Goal: Information Seeking & Learning: Check status

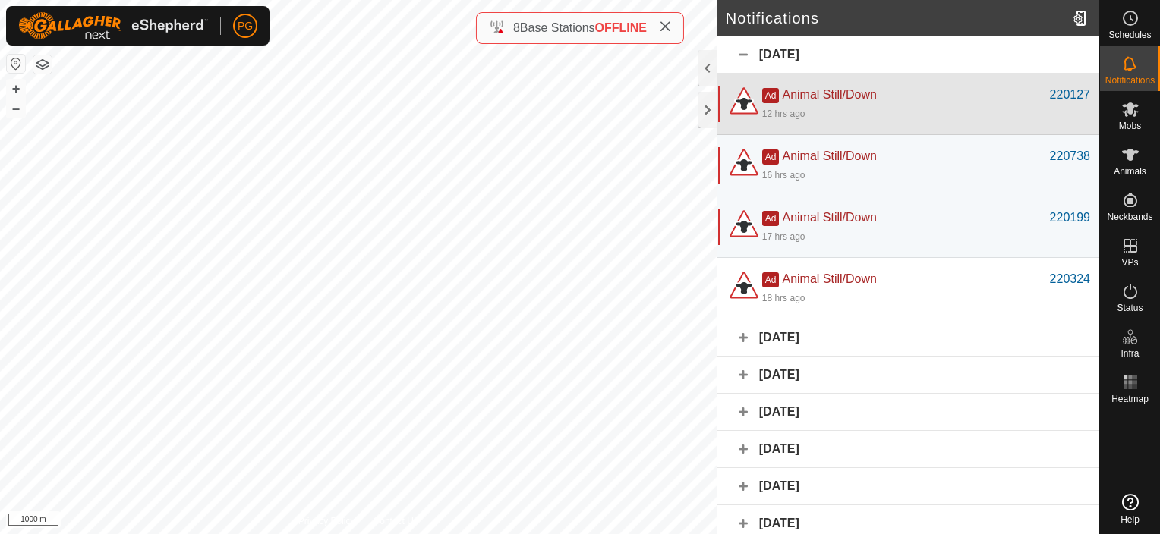
click at [821, 104] on div "12 hrs ago" at bounding box center [926, 113] width 328 height 18
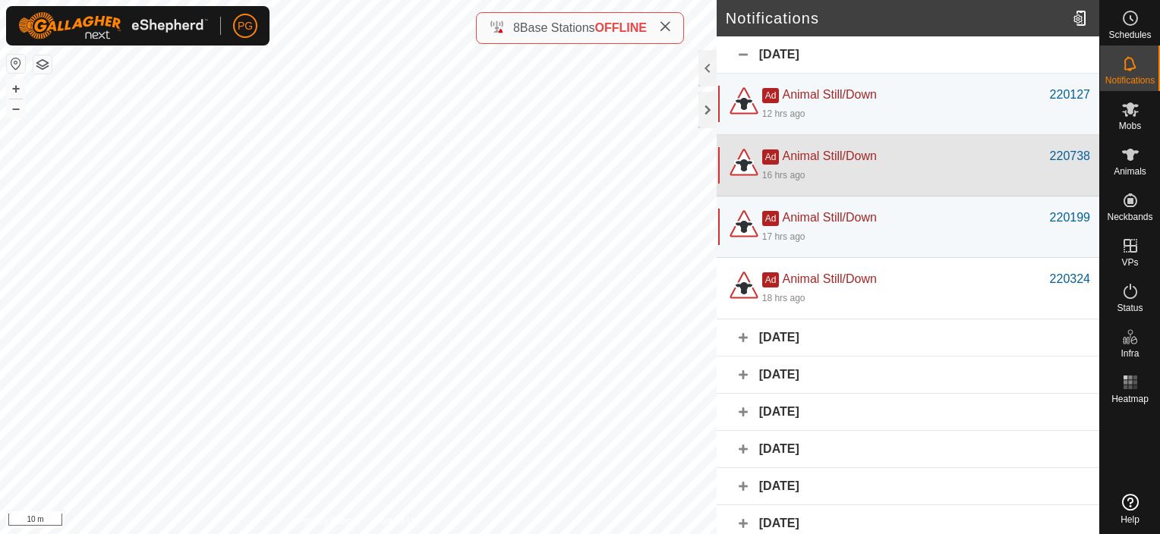
click at [826, 165] on div "16 hrs ago" at bounding box center [926, 174] width 328 height 18
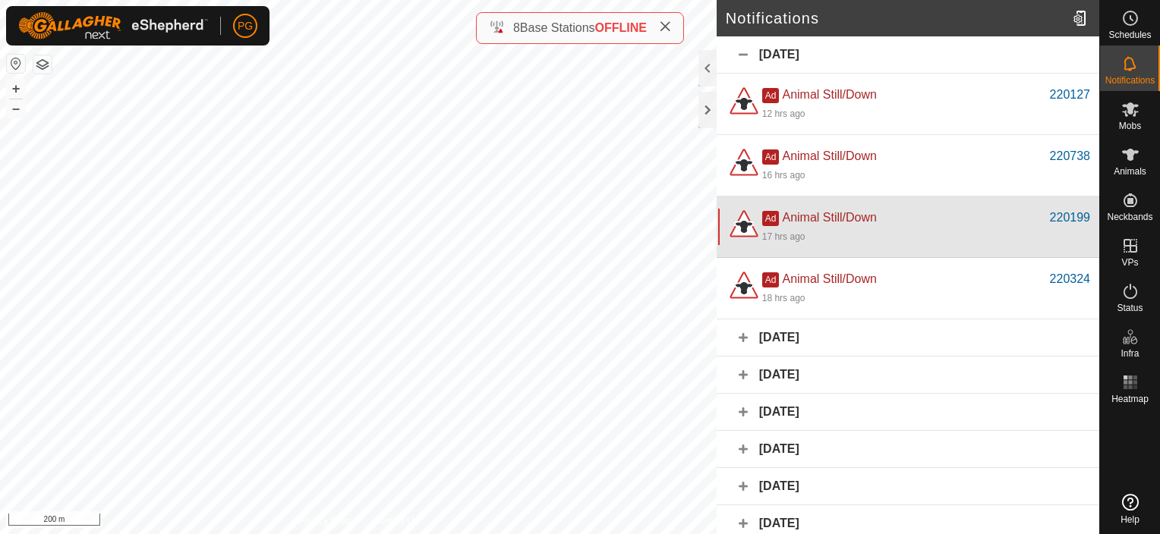
click at [823, 233] on div "17 hrs ago" at bounding box center [926, 236] width 328 height 18
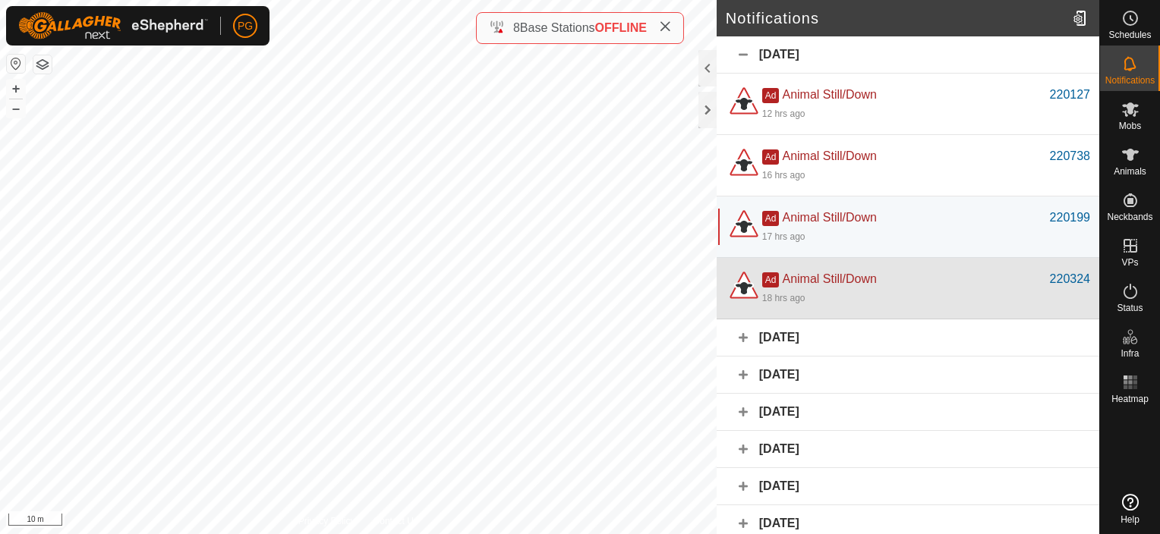
click at [814, 288] on div "18 hrs ago" at bounding box center [926, 297] width 328 height 18
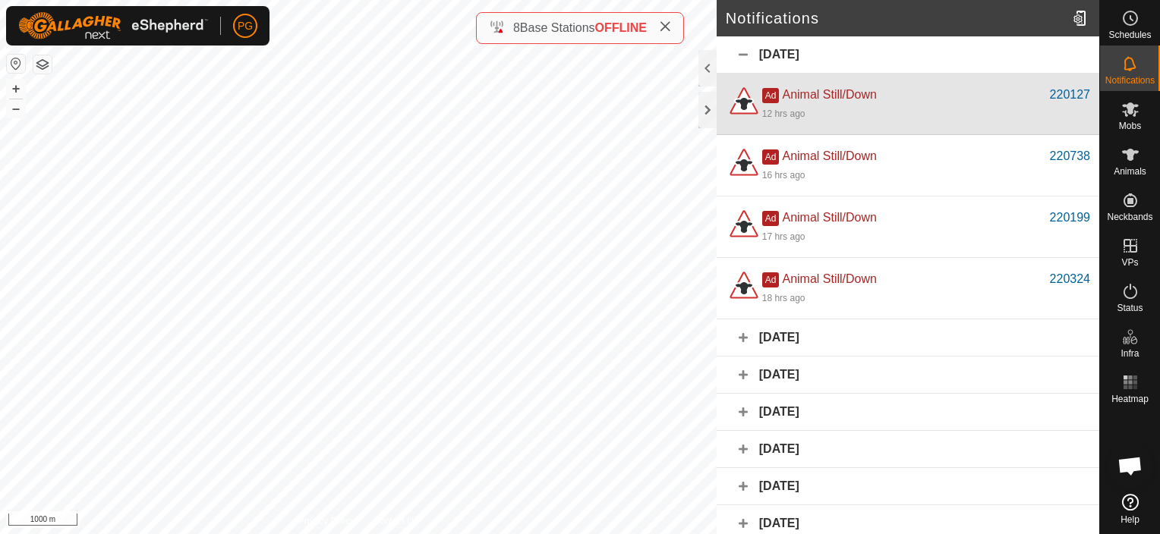
click at [874, 118] on div "12 hrs ago" at bounding box center [926, 113] width 328 height 18
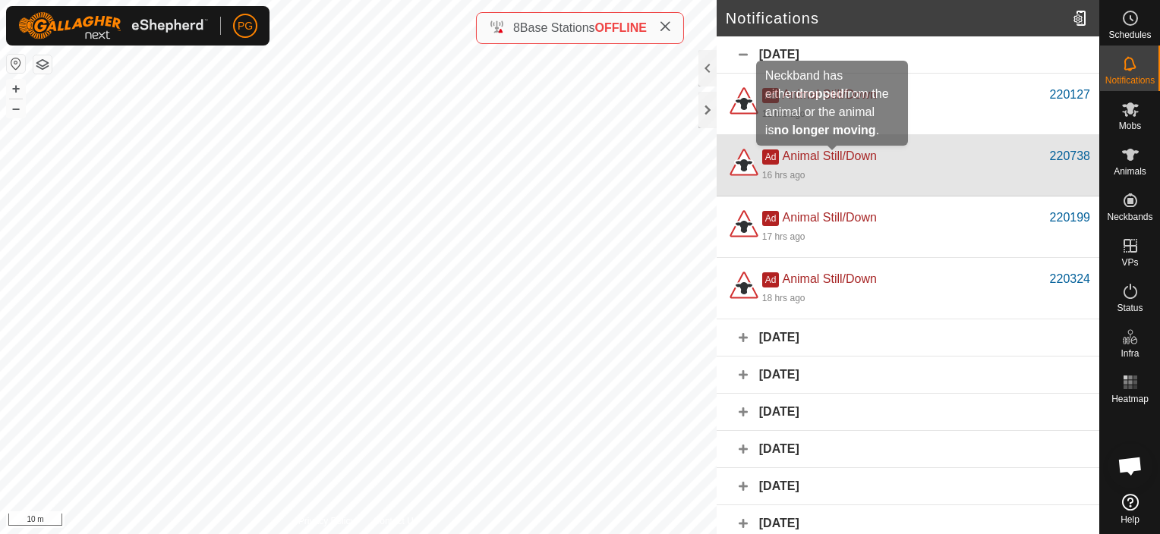
click at [850, 150] on span "Animal Still/Down" at bounding box center [829, 156] width 94 height 13
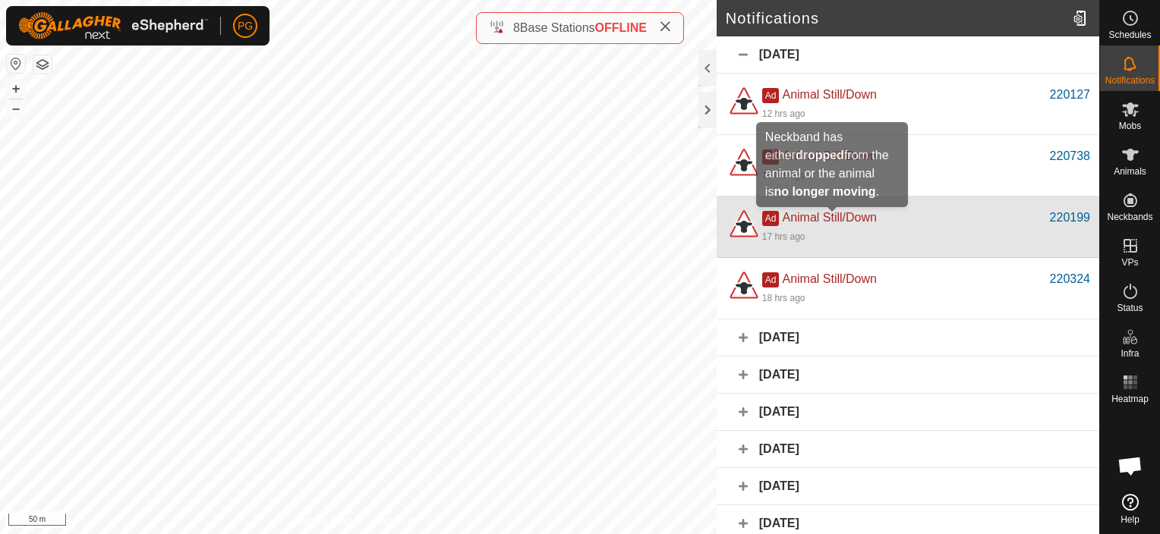
click at [830, 222] on span "Animal Still/Down" at bounding box center [829, 217] width 94 height 13
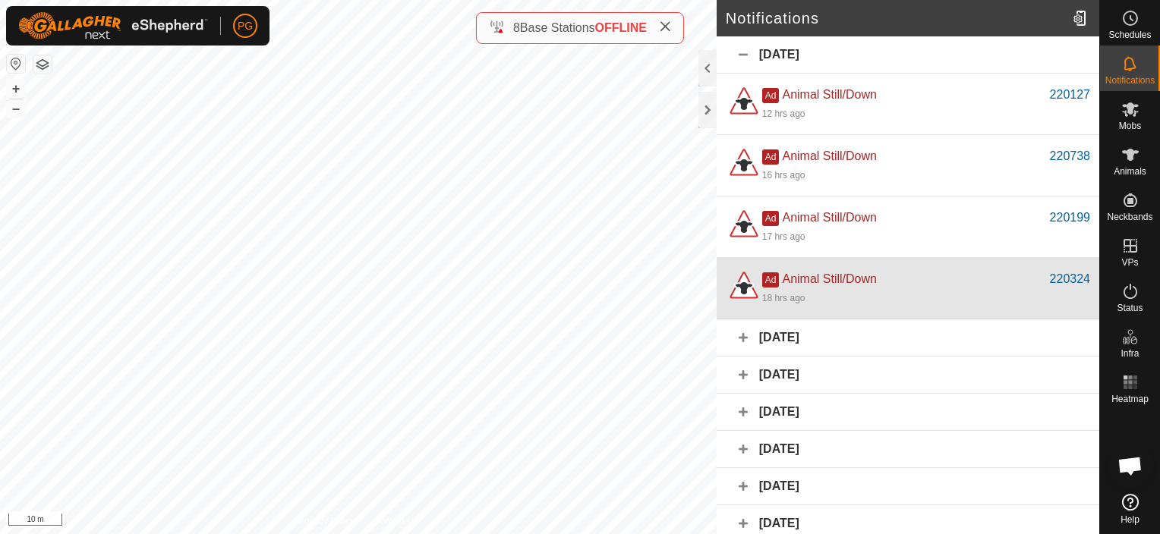
click at [793, 290] on div "18 hrs ago" at bounding box center [926, 297] width 328 height 18
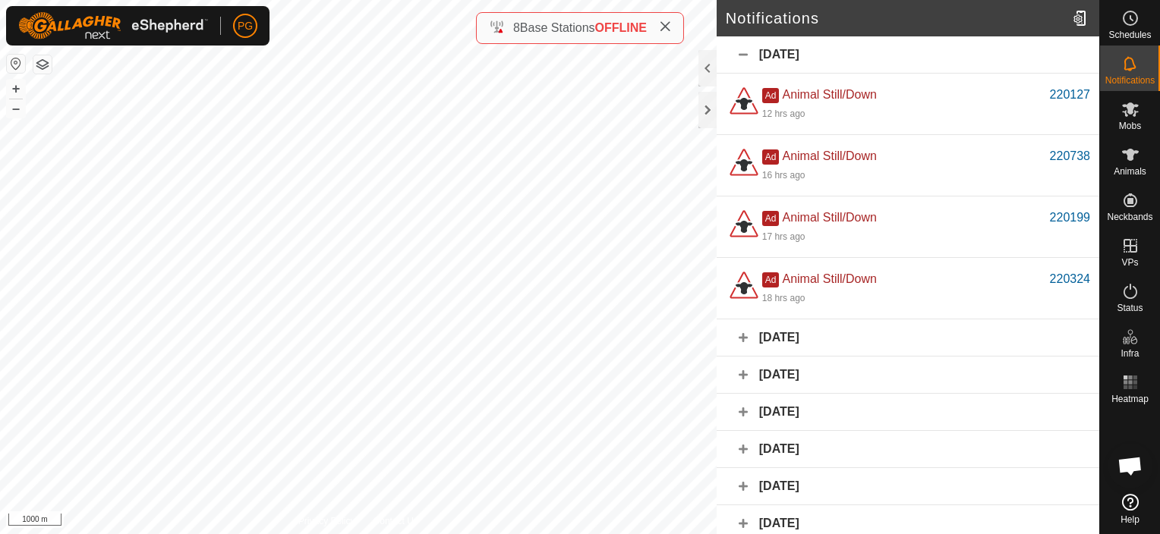
click at [733, 332] on div "[DATE]" at bounding box center [908, 338] width 383 height 37
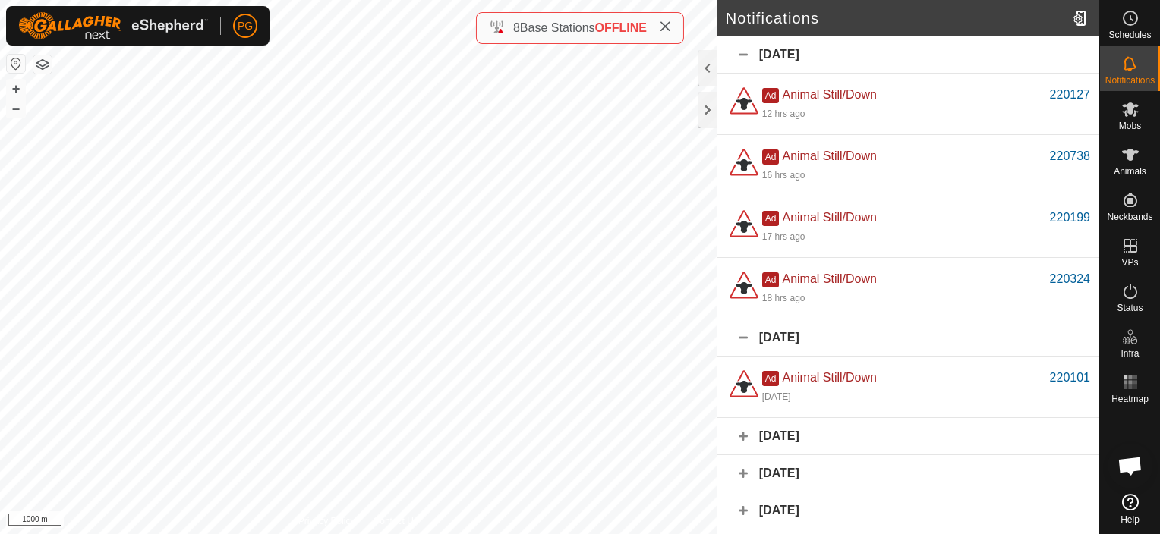
click at [741, 437] on div "[DATE]" at bounding box center [908, 436] width 383 height 37
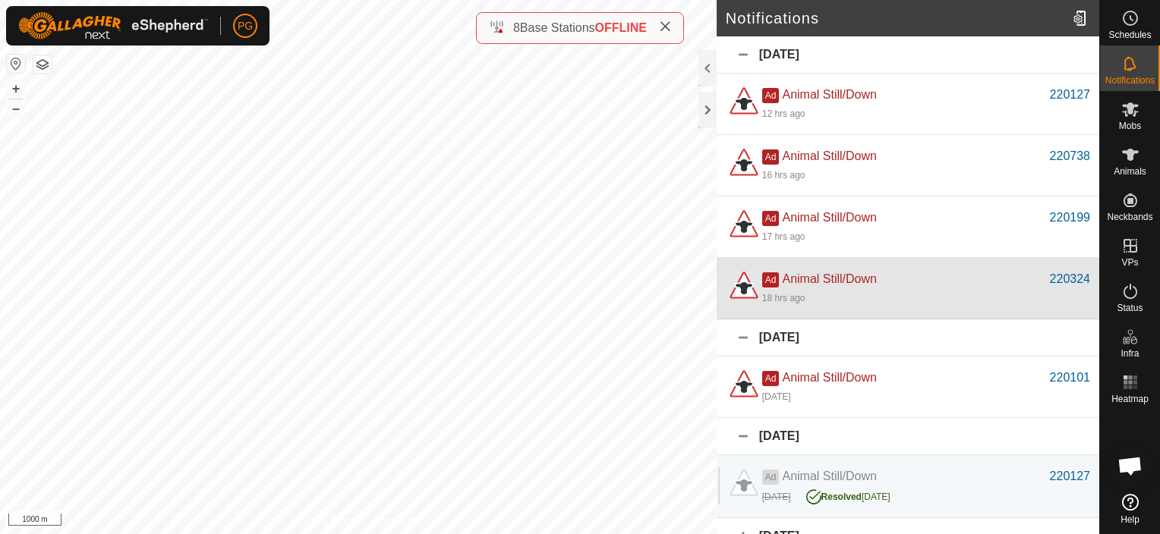
click at [895, 287] on div "Ad Animal Still/Down" at bounding box center [906, 279] width 288 height 18
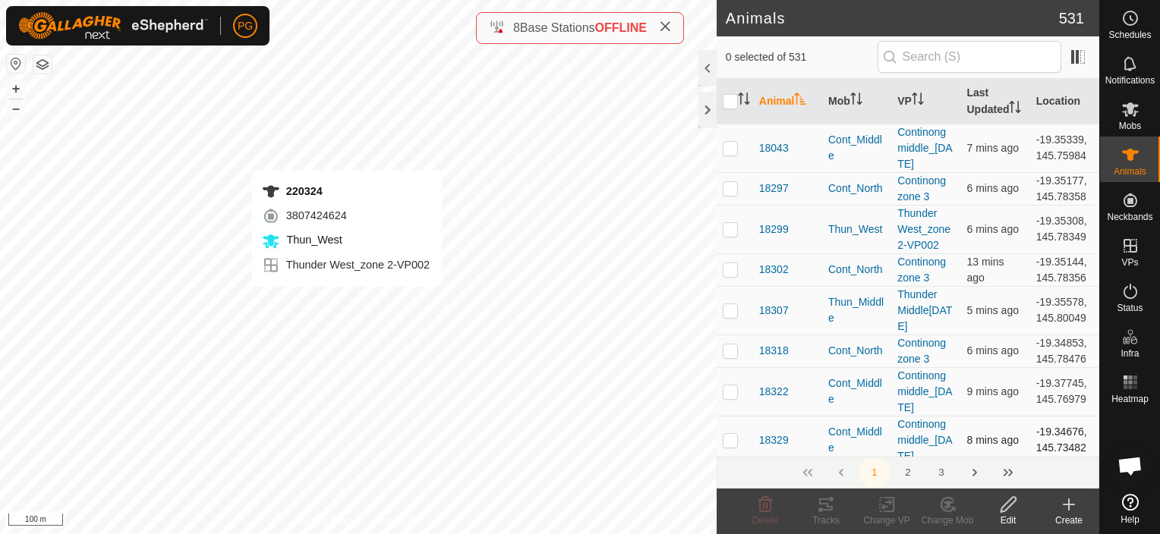
checkbox input "true"
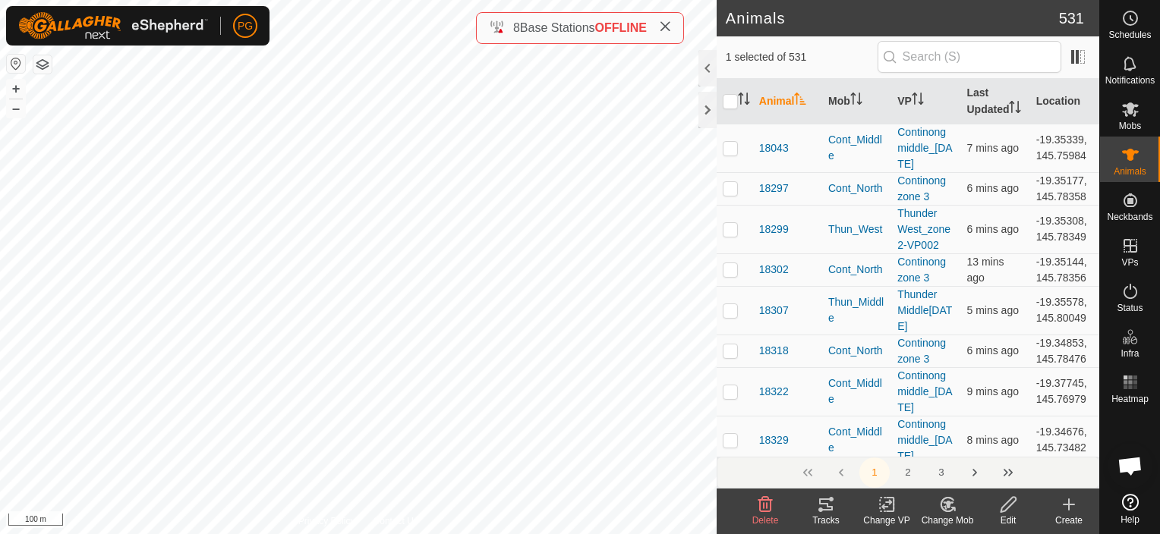
click at [824, 509] on icon at bounding box center [826, 505] width 14 height 12
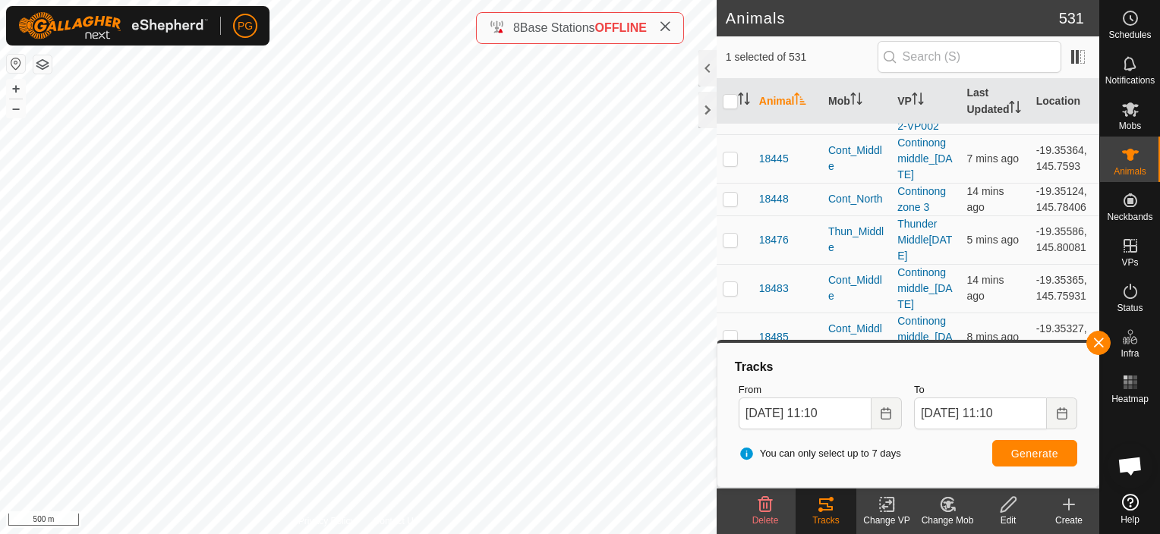
scroll to position [835, 0]
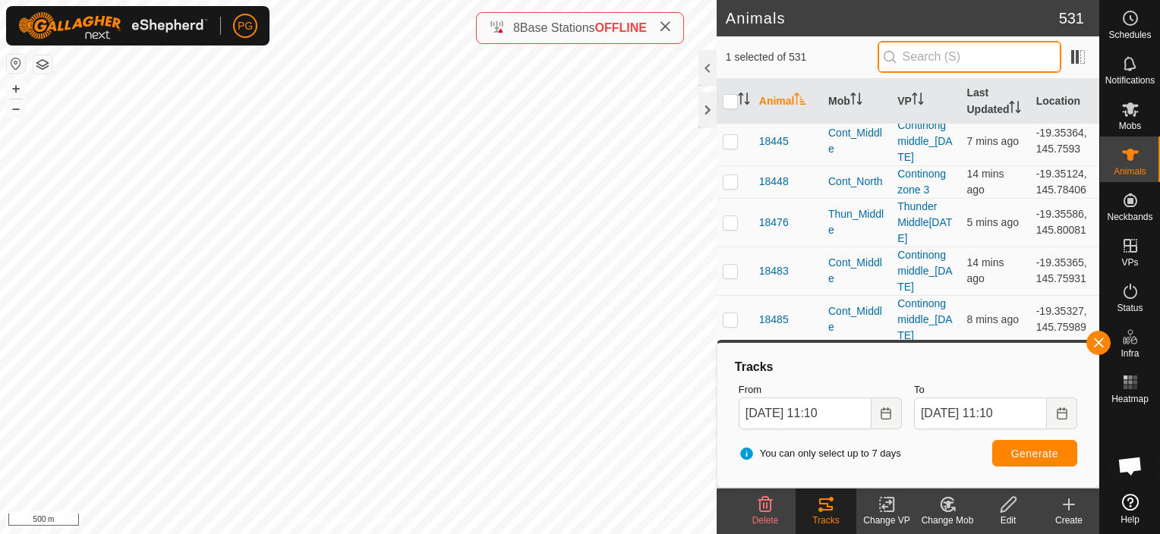
click at [950, 58] on input "text" at bounding box center [970, 57] width 184 height 32
type input "220324"
checkbox input "true"
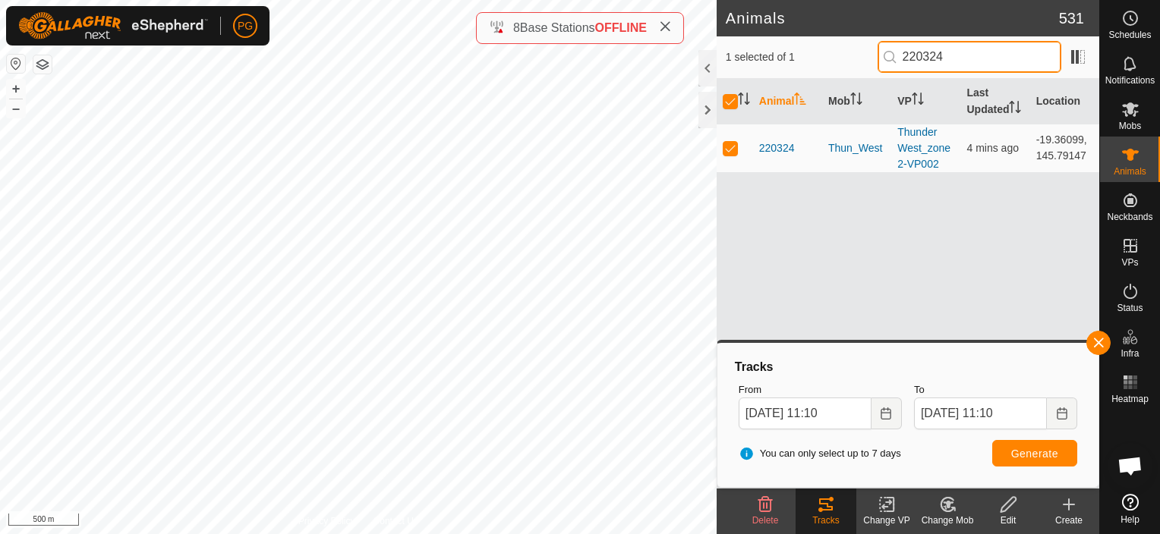
type input "220324"
click at [777, 149] on span "220324" at bounding box center [777, 148] width 36 height 16
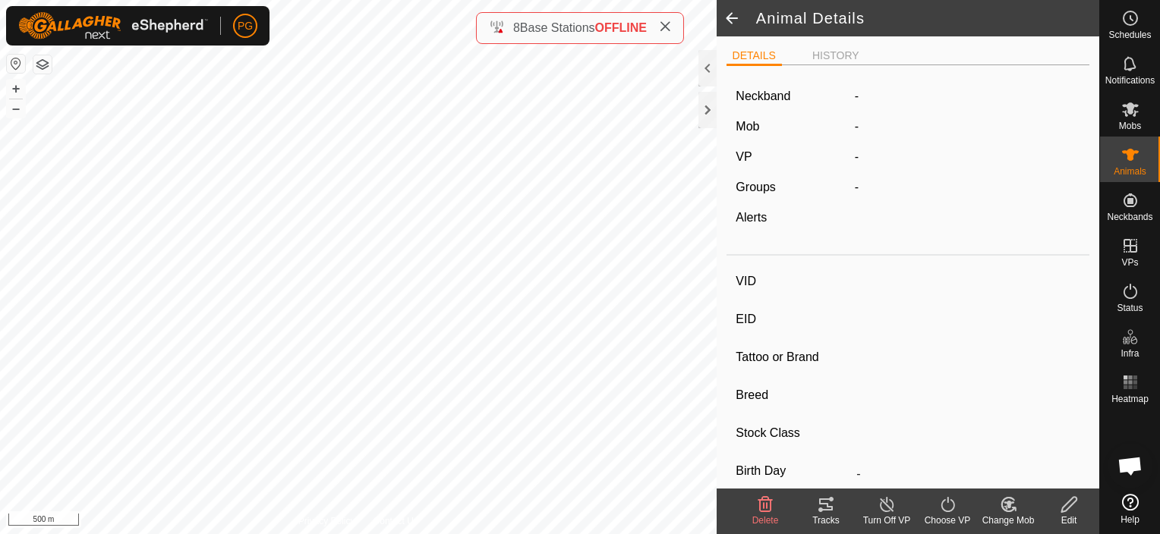
type input "220324"
type input "-"
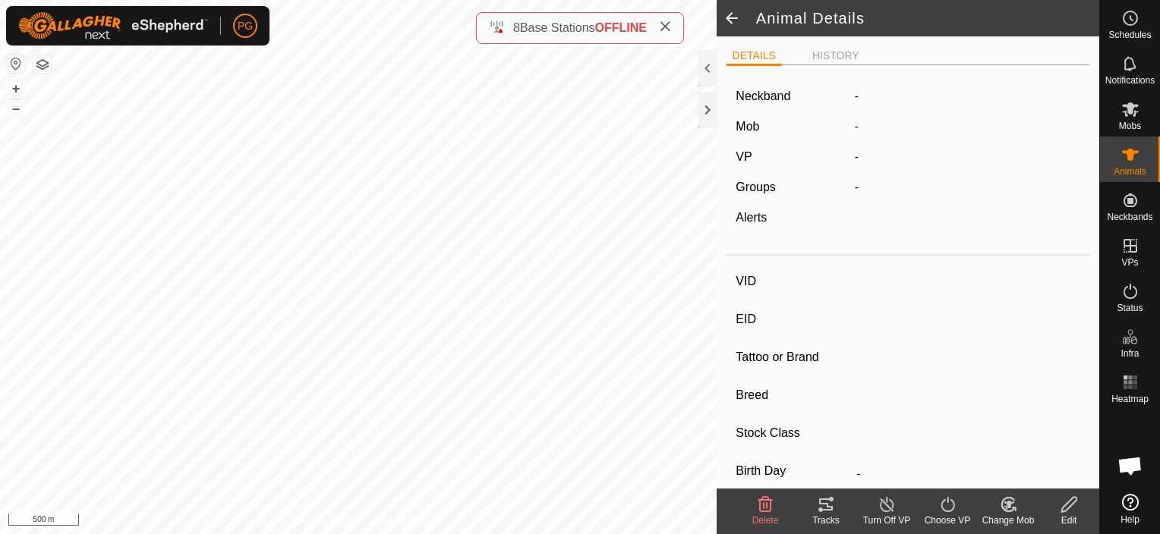
type input "-"
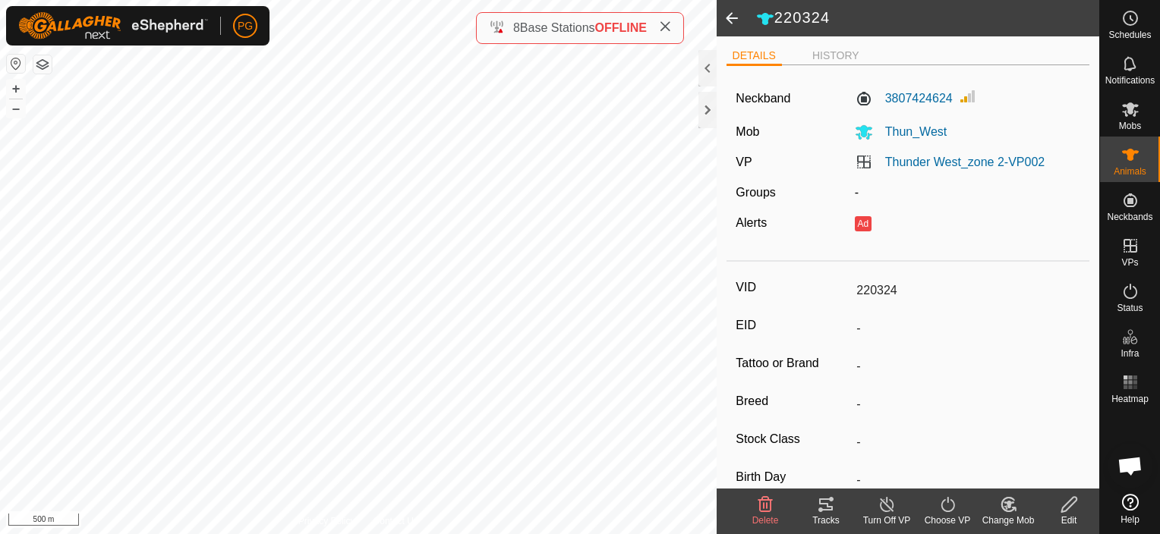
click at [821, 507] on icon at bounding box center [826, 505] width 18 height 18
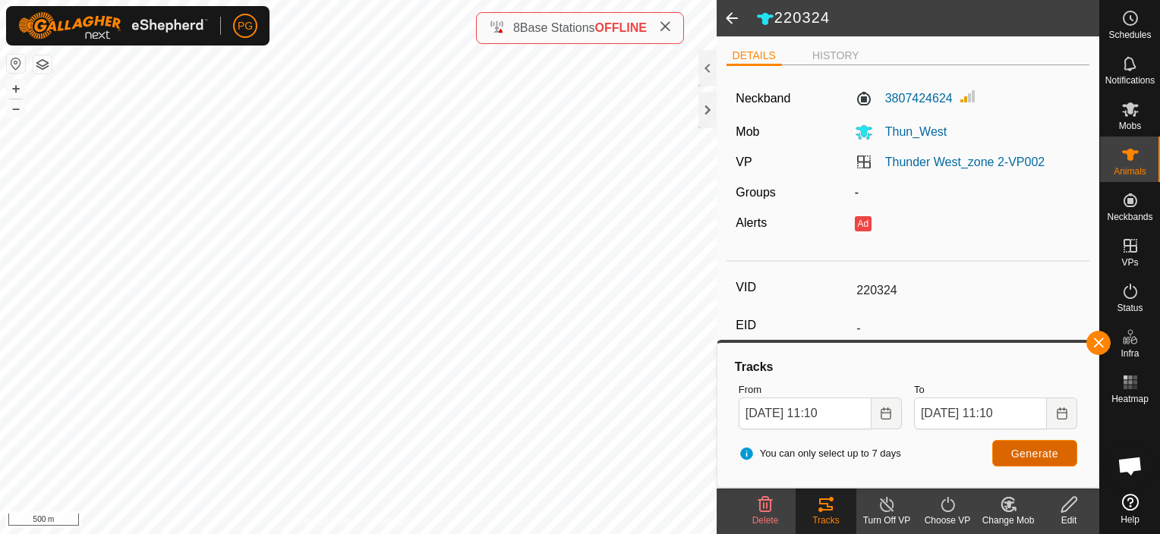
click at [1038, 461] on button "Generate" at bounding box center [1034, 453] width 85 height 27
click at [1023, 455] on span "Generate" at bounding box center [1034, 454] width 47 height 12
click at [833, 58] on li "HISTORY" at bounding box center [835, 57] width 59 height 18
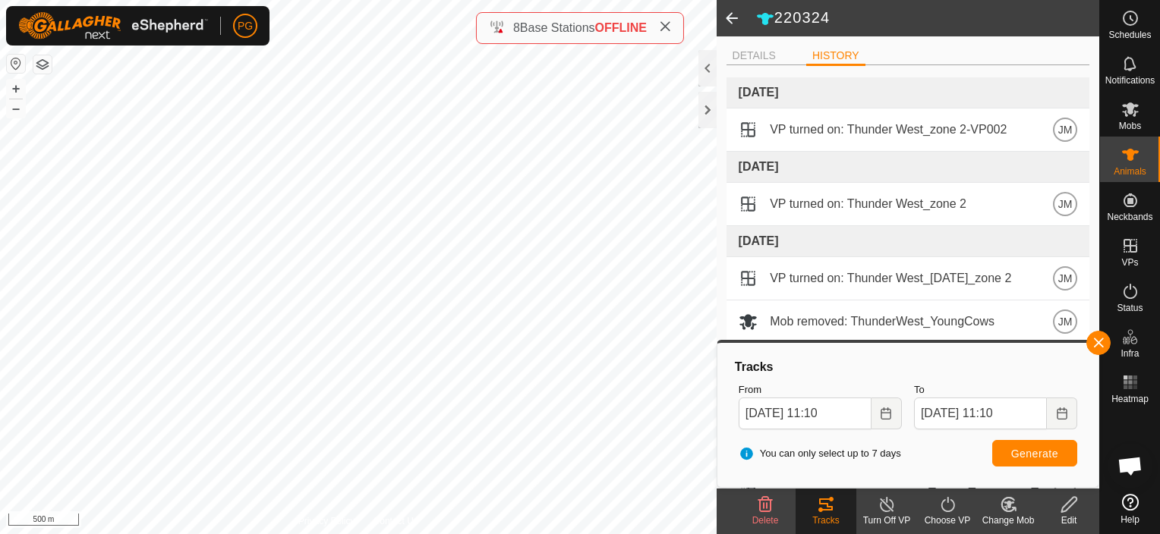
click at [732, 20] on span at bounding box center [732, 18] width 30 height 36
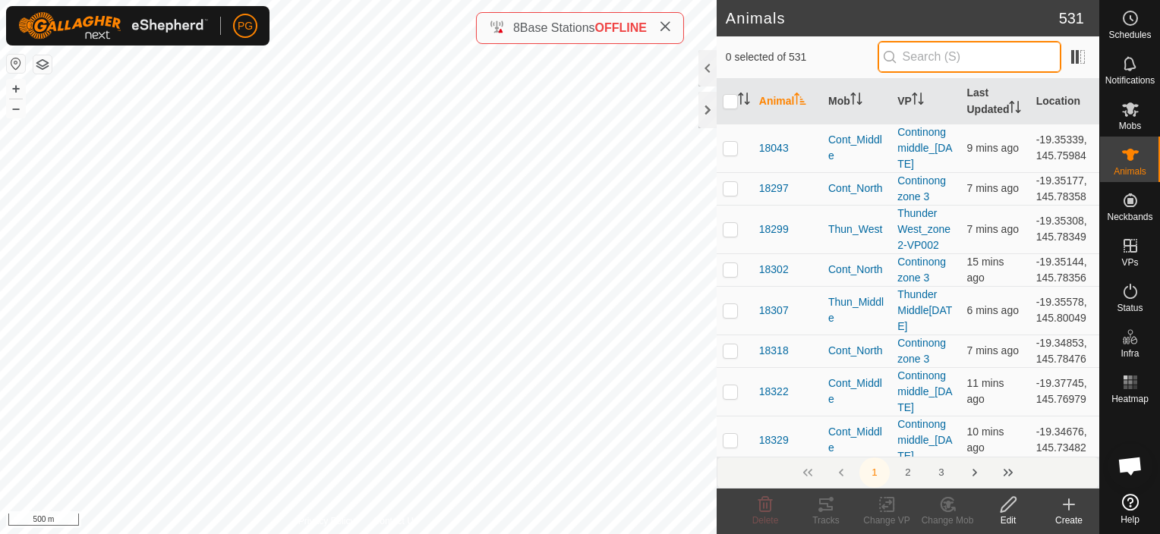
click at [958, 55] on input "text" at bounding box center [970, 57] width 184 height 32
click at [958, 58] on input "text" at bounding box center [970, 57] width 184 height 32
type input "220324"
checkbox input "true"
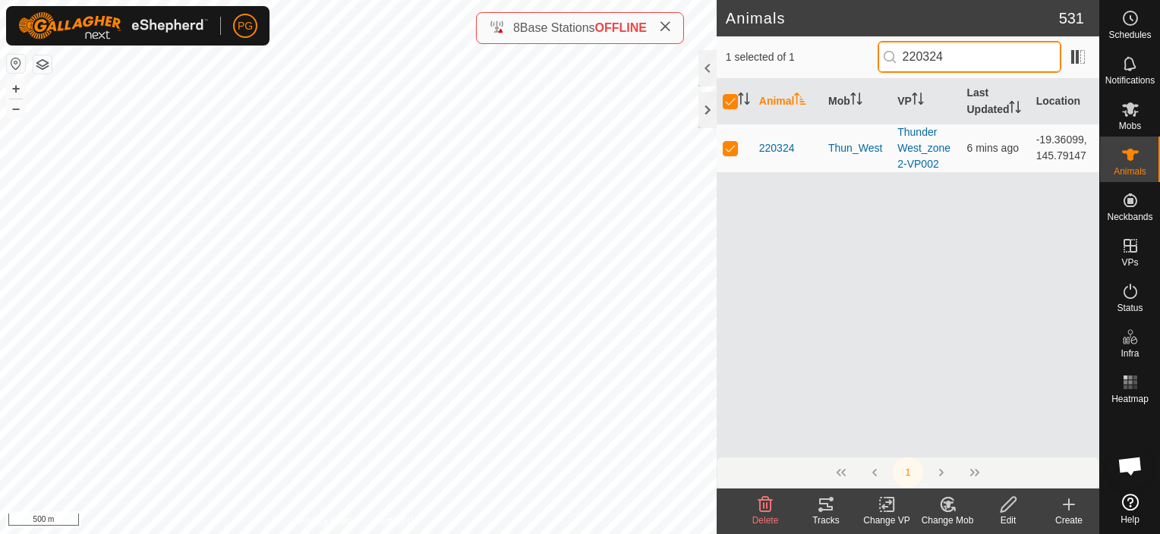
type input "220324"
click at [1128, 68] on icon at bounding box center [1130, 64] width 18 height 18
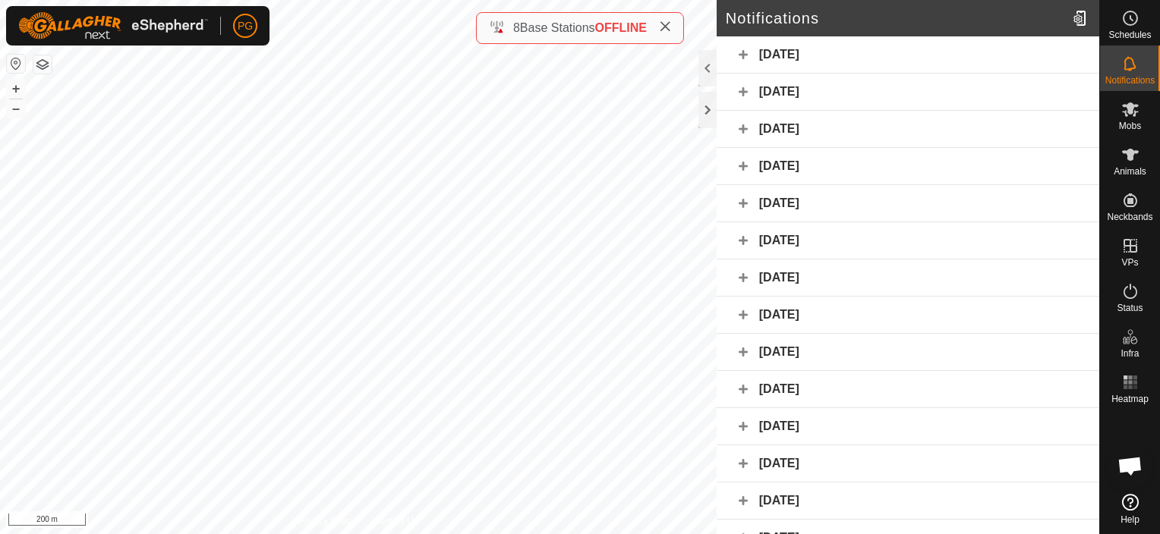
click at [739, 55] on div "[DATE]" at bounding box center [908, 54] width 383 height 37
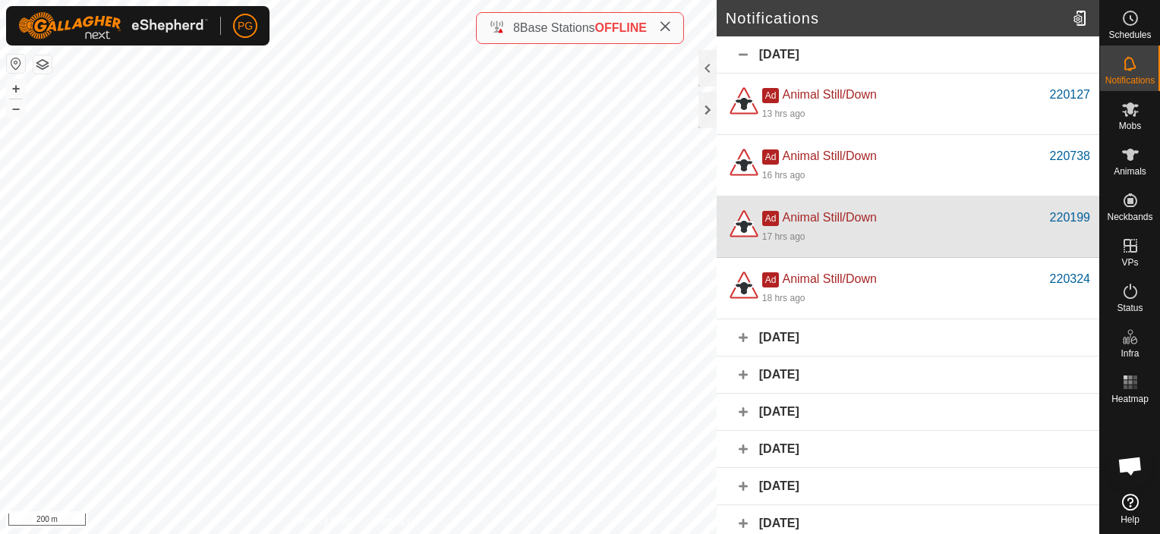
click at [830, 234] on div "17 hrs ago" at bounding box center [926, 236] width 328 height 18
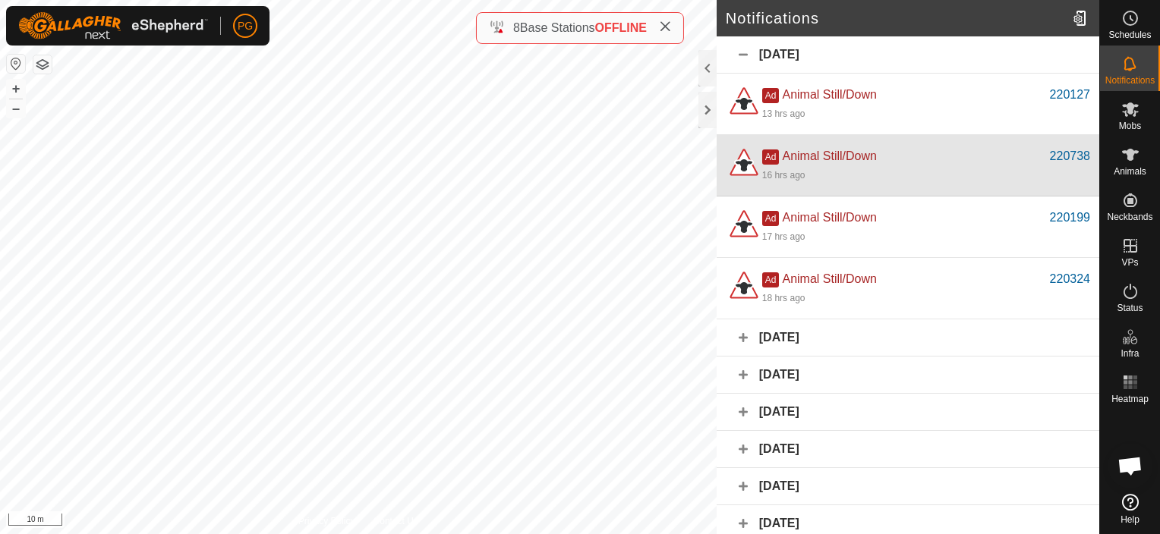
click at [857, 172] on div "16 hrs ago" at bounding box center [926, 174] width 328 height 18
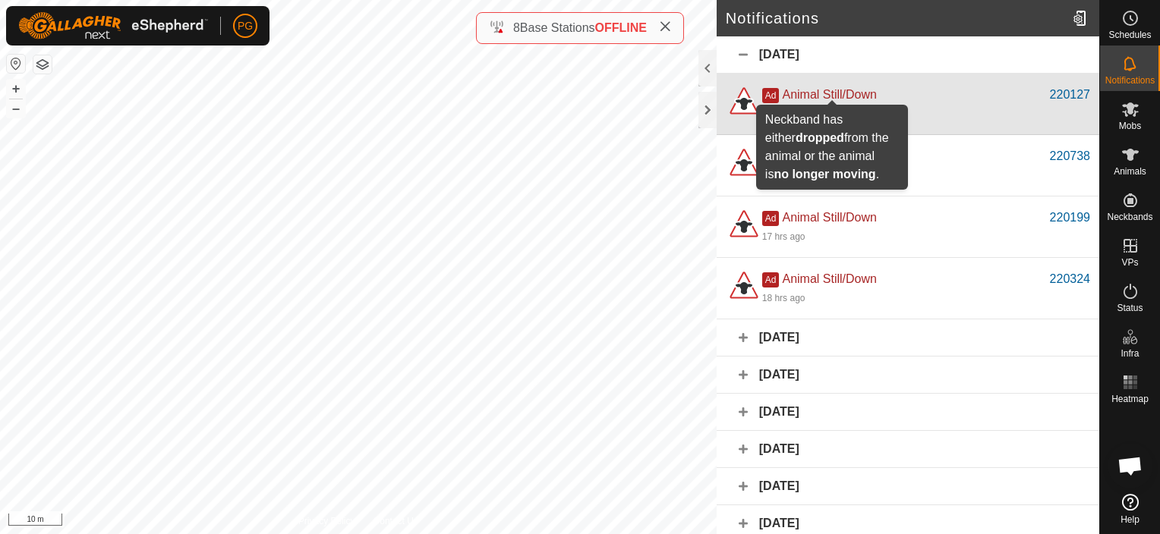
click at [871, 99] on span "Animal Still/Down" at bounding box center [829, 94] width 94 height 13
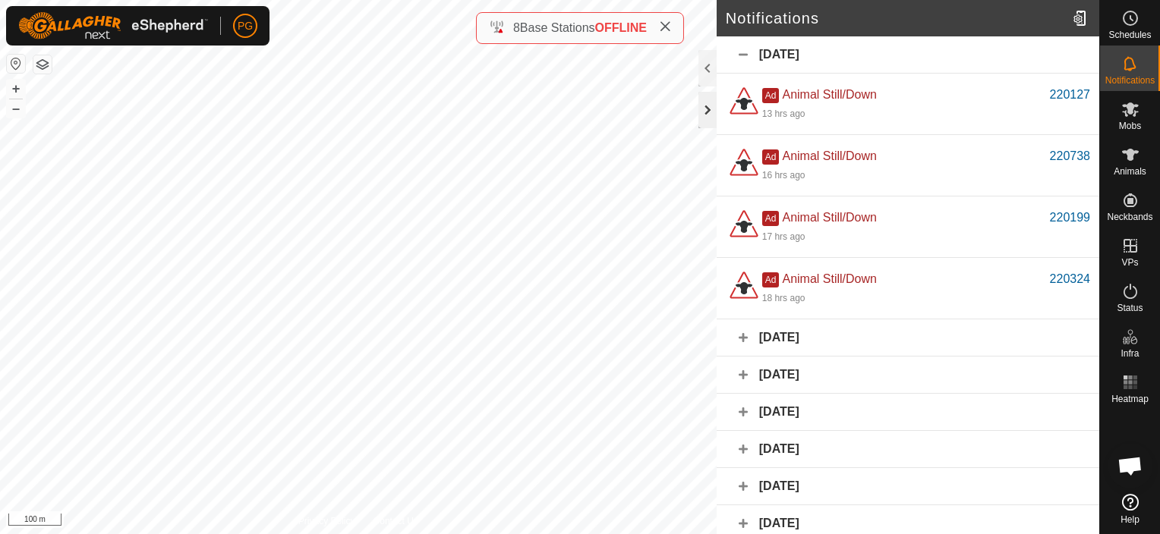
click at [701, 112] on div at bounding box center [707, 110] width 18 height 36
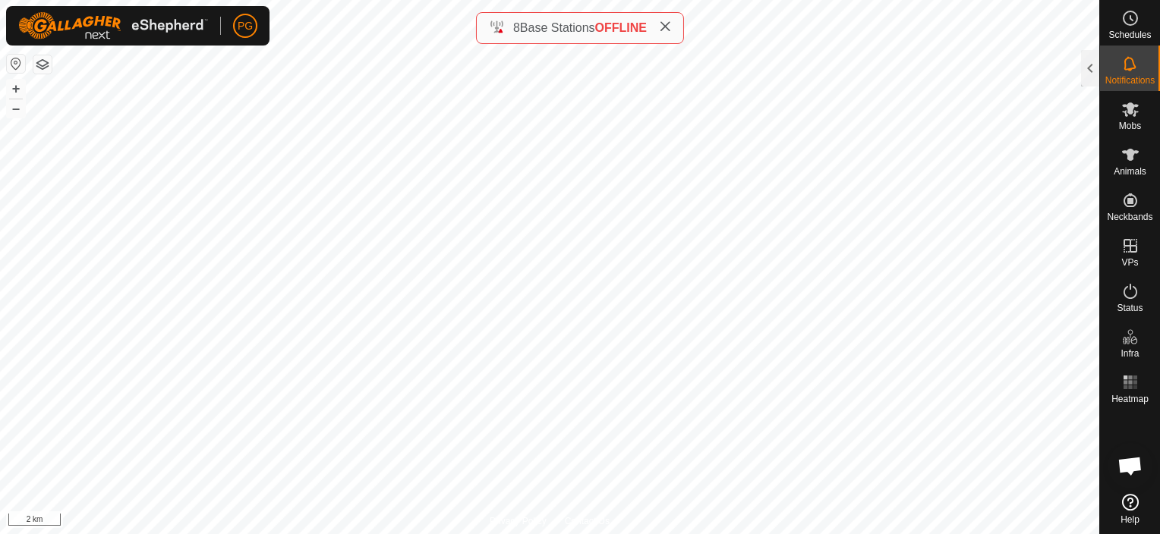
click at [645, 534] on html "PG Schedules Notifications Mobs Animals Neckbands VPs Status Infra Heatmap Help…" at bounding box center [580, 267] width 1160 height 534
click at [42, 68] on button "button" at bounding box center [42, 64] width 18 height 18
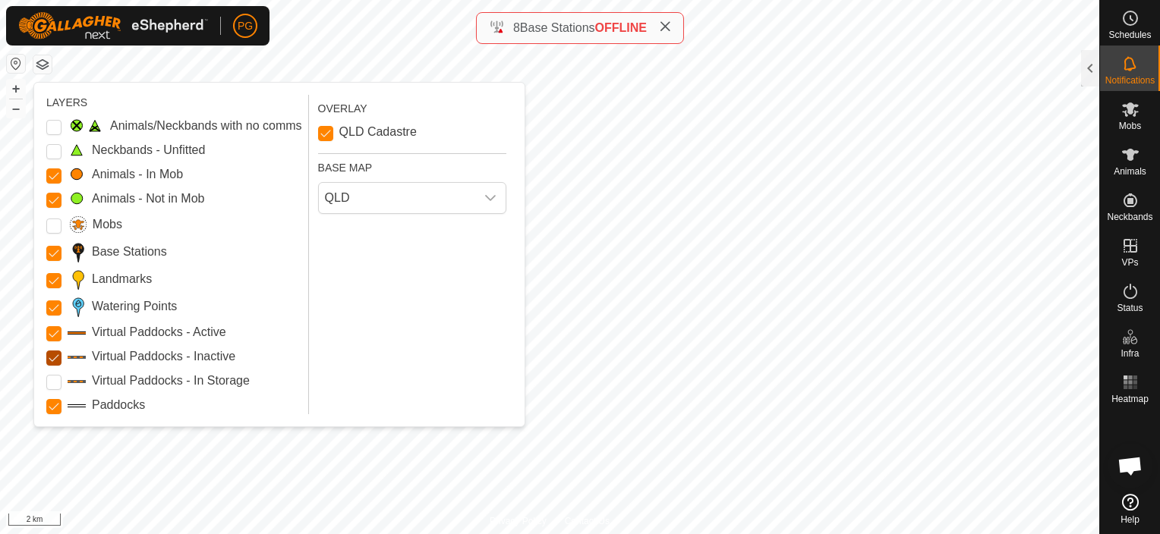
click at [52, 354] on Inactive "Virtual Paddocks - Inactive" at bounding box center [53, 358] width 15 height 15
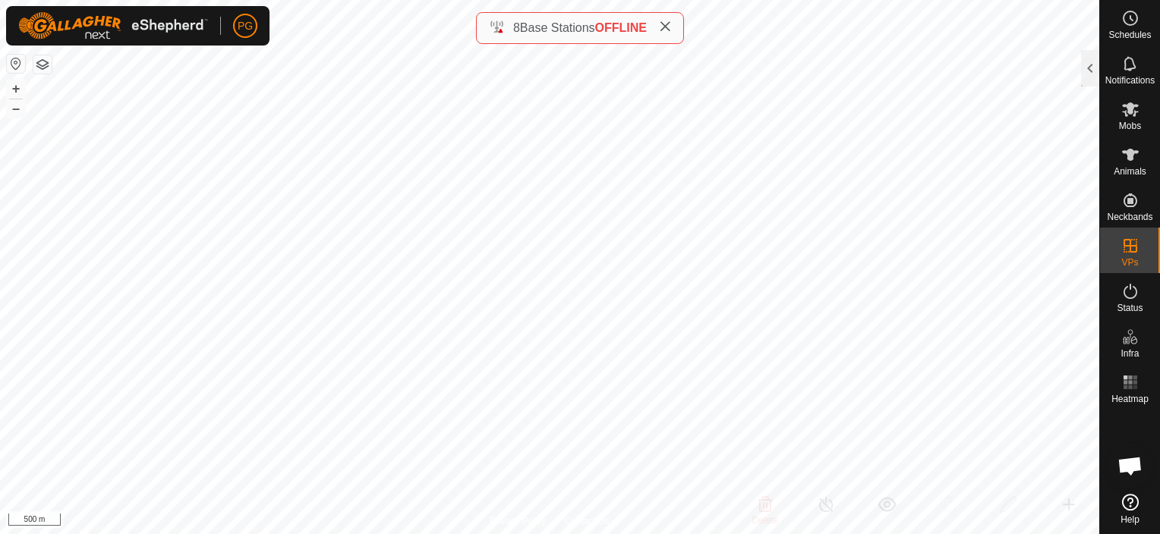
checkbox input "false"
checkbox input "true"
click at [38, 63] on button "button" at bounding box center [42, 64] width 18 height 18
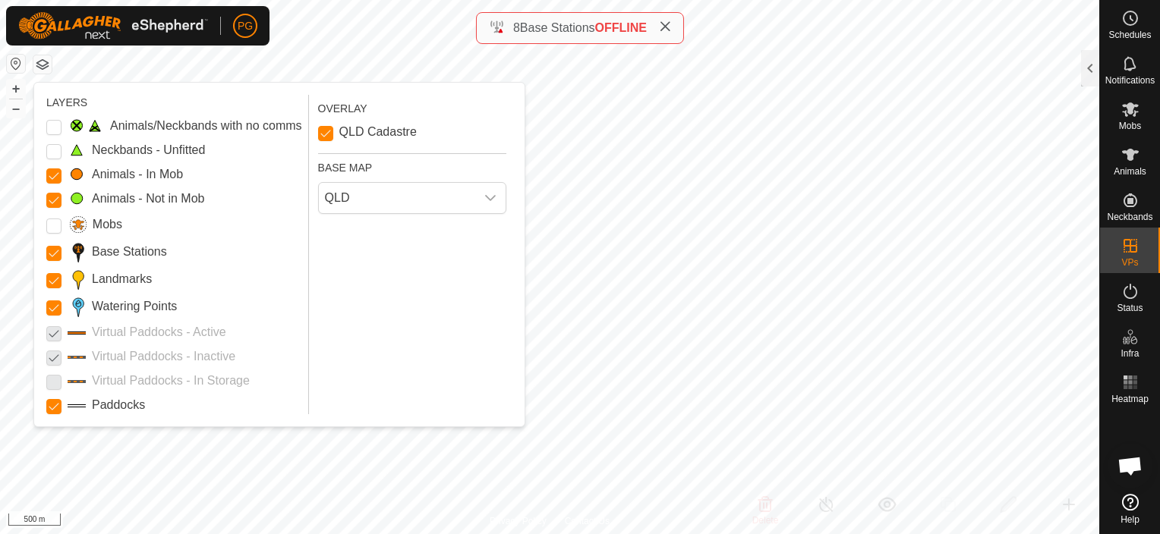
click at [52, 360] on p-checkbox at bounding box center [53, 357] width 15 height 18
checkbox input "true"
checkbox input "false"
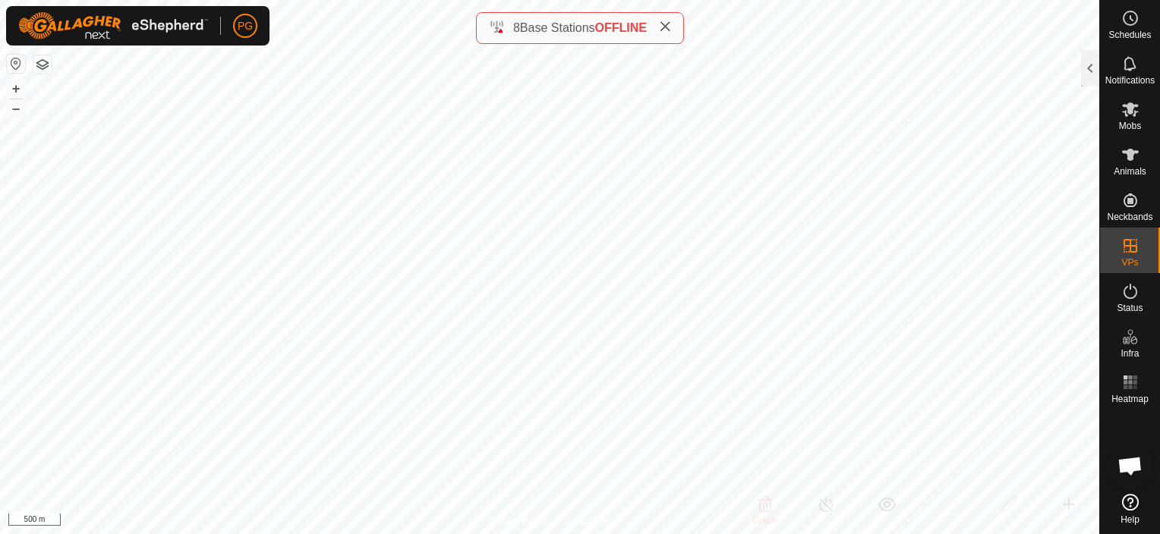
click at [41, 65] on button "button" at bounding box center [42, 64] width 18 height 18
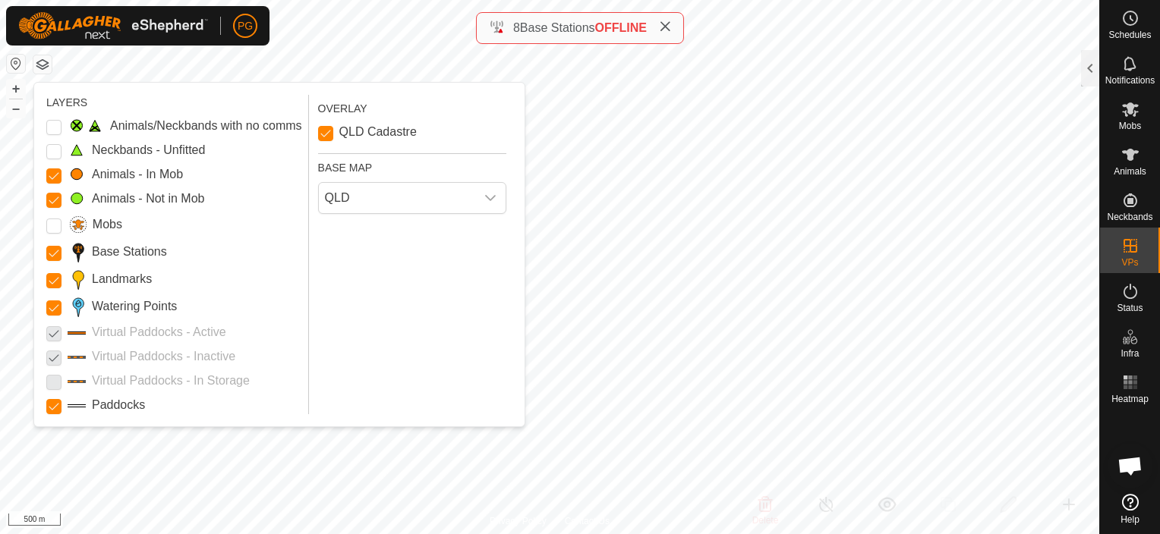
click at [52, 358] on p-checkbox at bounding box center [53, 357] width 15 height 18
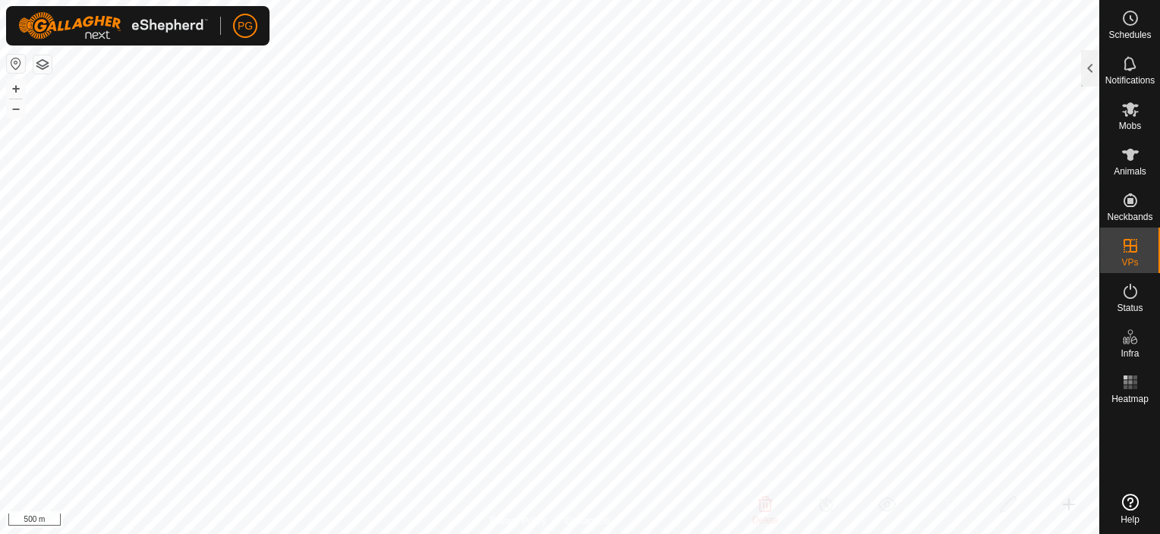
click at [41, 69] on button "button" at bounding box center [42, 64] width 18 height 18
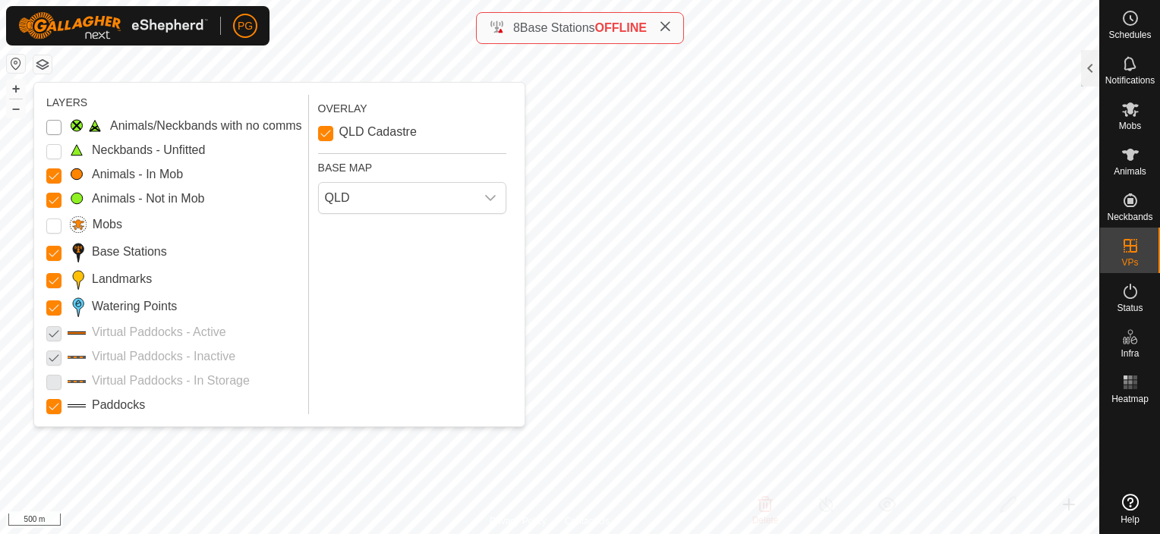
click at [52, 125] on Issue "Animals/Neckbands with no comms" at bounding box center [53, 127] width 15 height 15
click at [52, 126] on Issue "Animals/Neckbands with no comms" at bounding box center [53, 127] width 15 height 15
click at [55, 125] on Issue "Animals/Neckbands with no comms" at bounding box center [53, 127] width 15 height 15
click at [55, 123] on Issue "Animals/Neckbands with no comms" at bounding box center [53, 127] width 15 height 15
